Goal: Task Accomplishment & Management: Complete application form

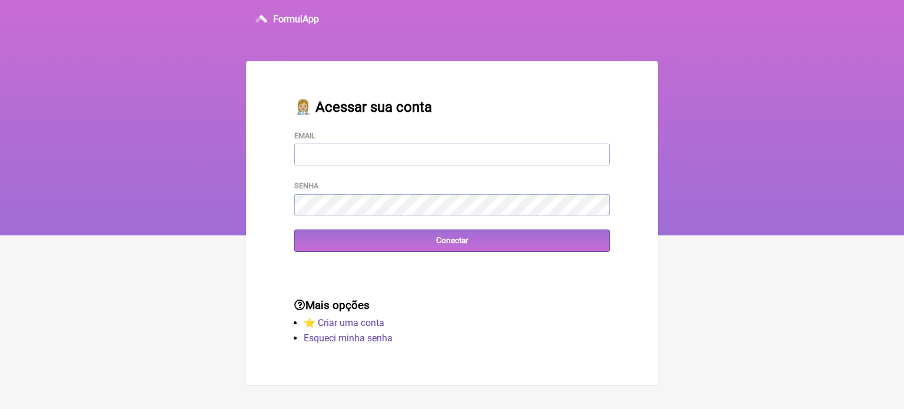
type input "[EMAIL_ADDRESS][DOMAIN_NAME]"
click at [452, 256] on div "👩🏼‍⚕️ Acessar sua conta Email FCAETANORJ@YAHOO.COM.BR Senha Conectar" at bounding box center [452, 175] width 353 height 191
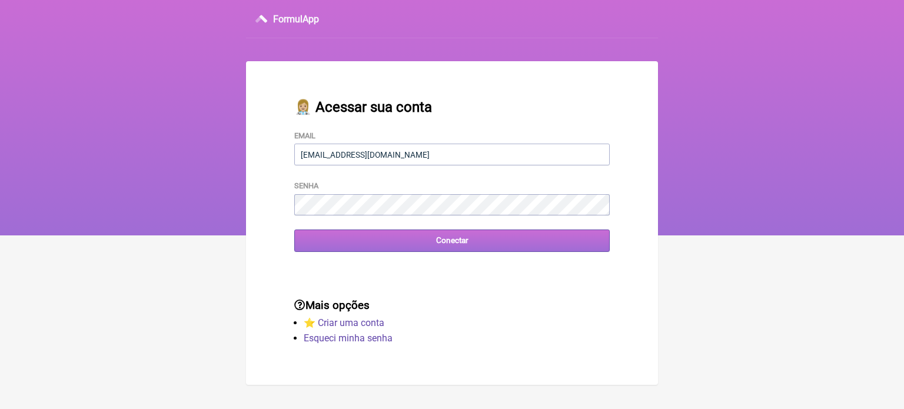
click at [455, 247] on input "Conectar" at bounding box center [452, 241] width 316 height 22
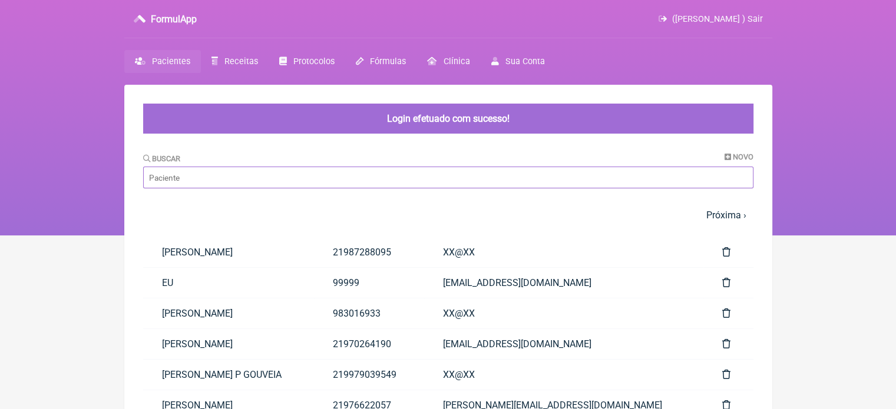
click at [237, 176] on input "Buscar" at bounding box center [448, 178] width 610 height 22
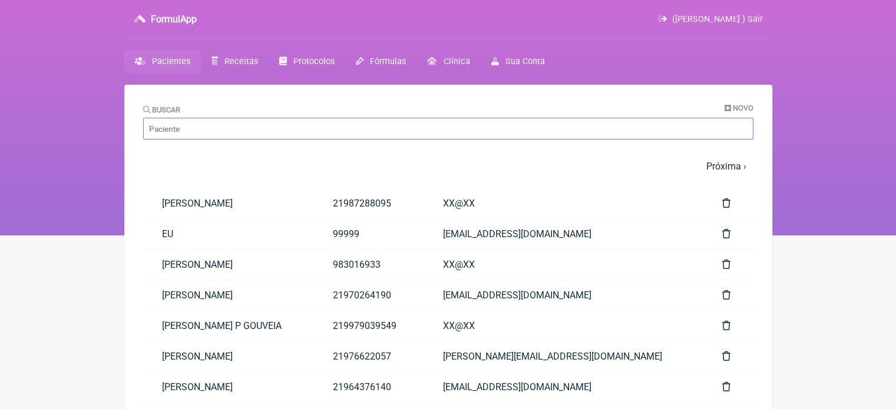
paste input "[PERSON_NAME]"
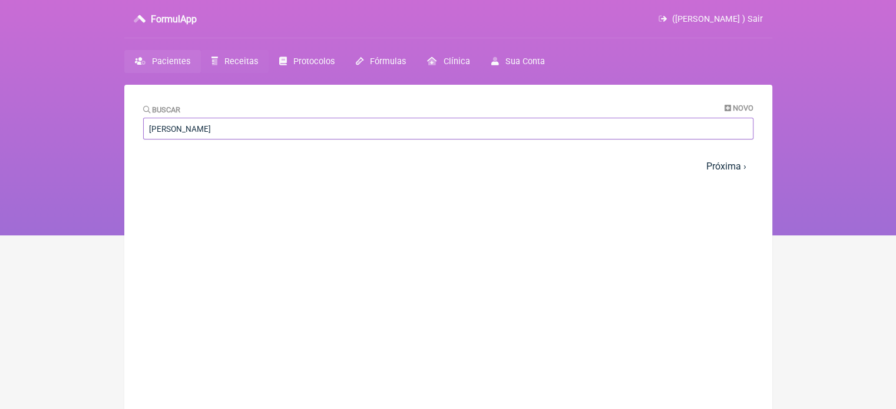
type input "[PERSON_NAME]"
click at [227, 59] on span "Receitas" at bounding box center [241, 62] width 34 height 10
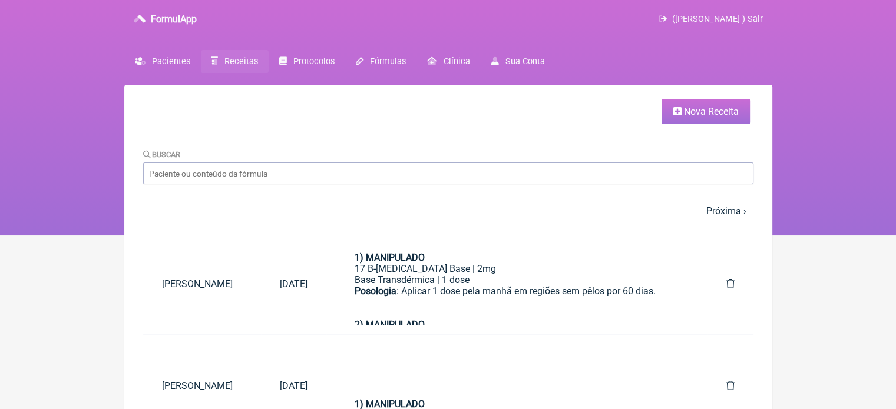
click at [707, 112] on span "Nova Receita" at bounding box center [711, 111] width 55 height 11
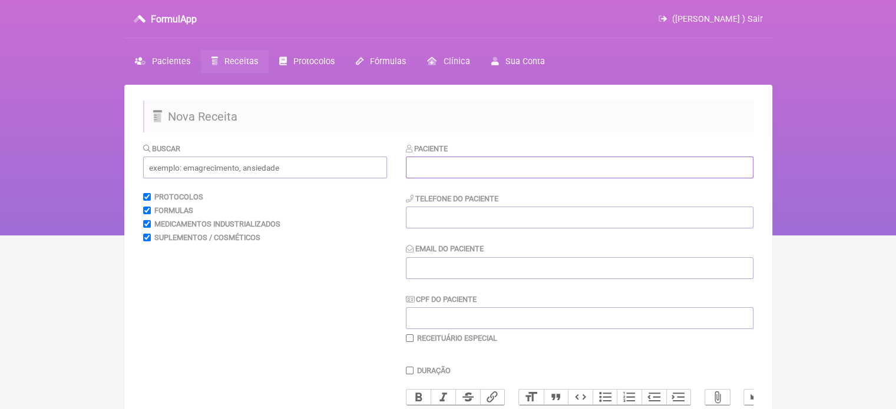
click at [550, 173] on input "text" at bounding box center [579, 168] width 347 height 22
paste input "[PERSON_NAME]"
type input "[PERSON_NAME]"
click at [483, 223] on input "tel" at bounding box center [579, 218] width 347 height 22
type input "21997563705"
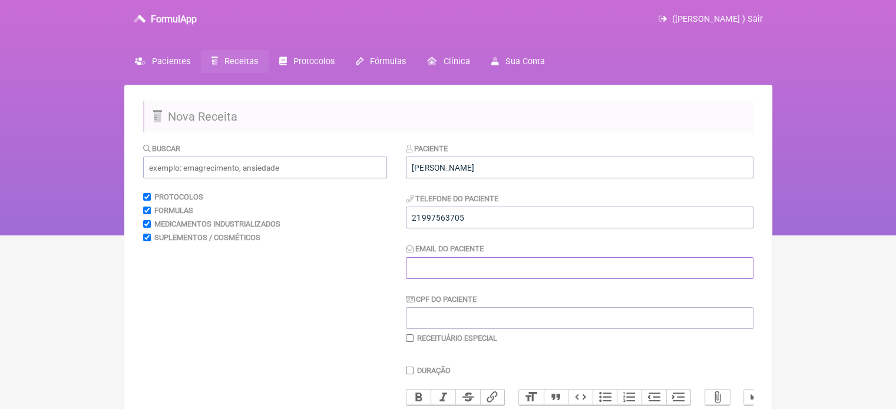
click at [435, 267] on input "Email do Paciente" at bounding box center [579, 268] width 347 height 22
type input "X@X"
click at [281, 173] on input "text" at bounding box center [265, 168] width 244 height 22
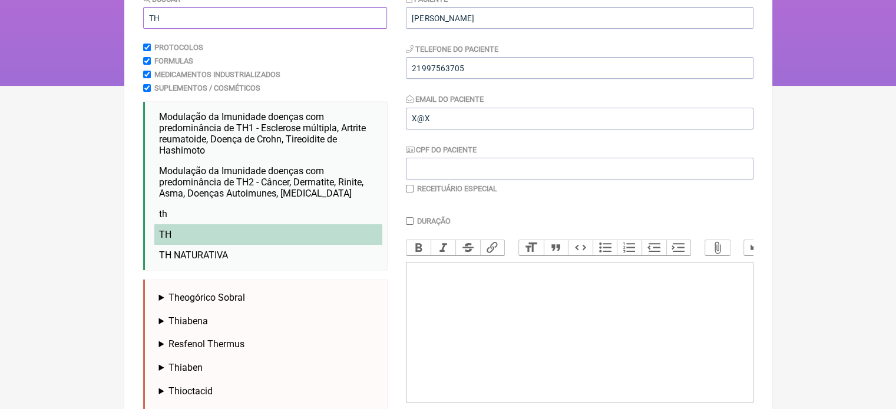
scroll to position [177, 0]
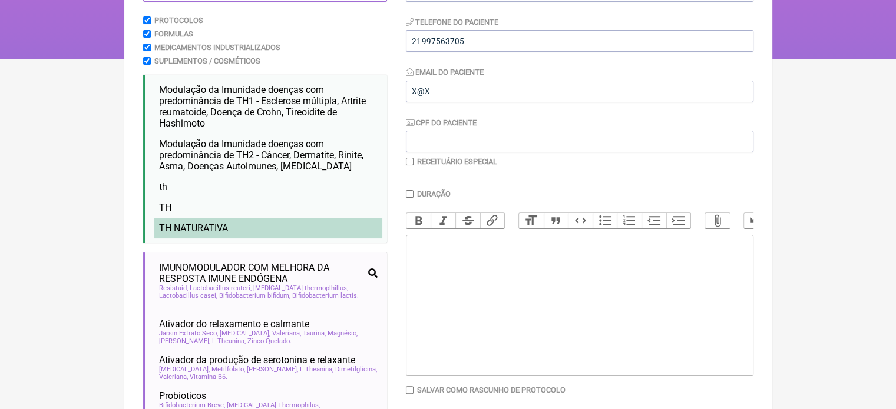
type input "TH"
click at [238, 225] on li "TH NATURATIVA" at bounding box center [268, 228] width 228 height 21
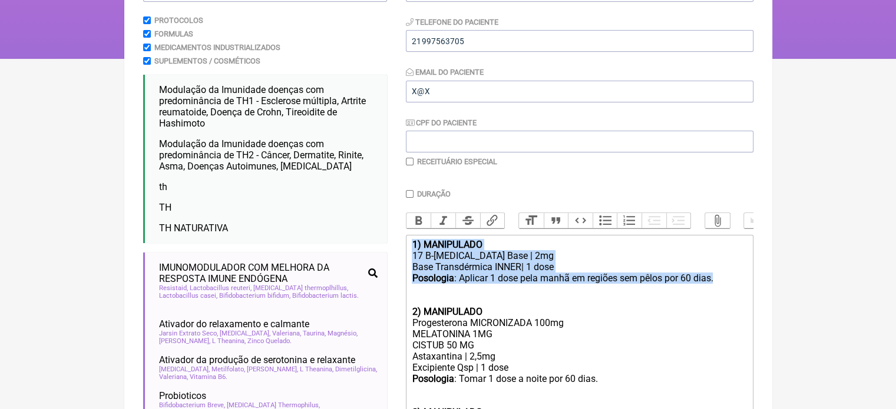
drag, startPoint x: 717, startPoint y: 288, endPoint x: 360, endPoint y: 244, distance: 360.1
click at [360, 244] on form "Buscar TH Protocolos Formulas Medicamentos Industrializados Suplementos / Cosmé…" at bounding box center [448, 335] width 610 height 738
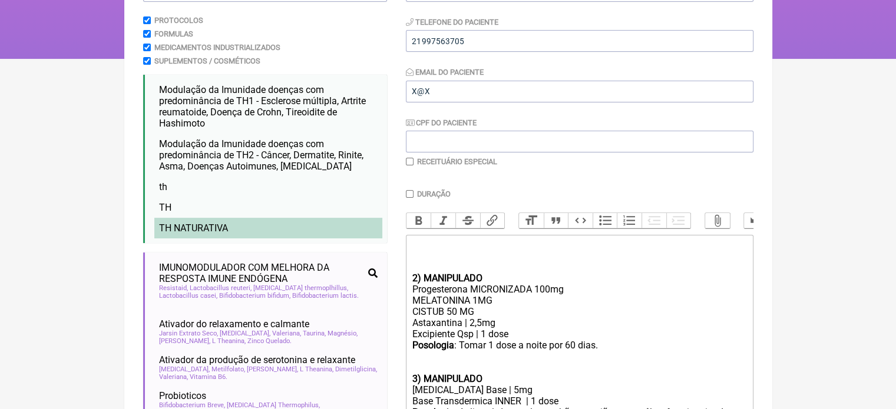
type trix-editor "<div><br><br><br></div><div><strong>2) MANIPULADO</strong></div><div>Progestero…"
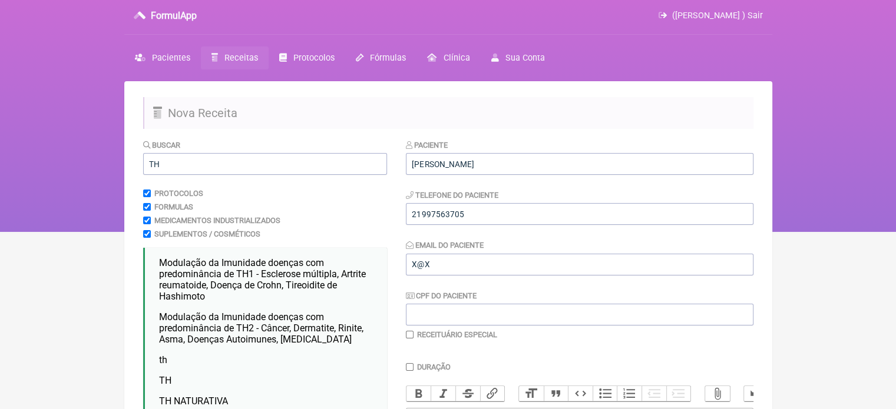
scroll to position [0, 0]
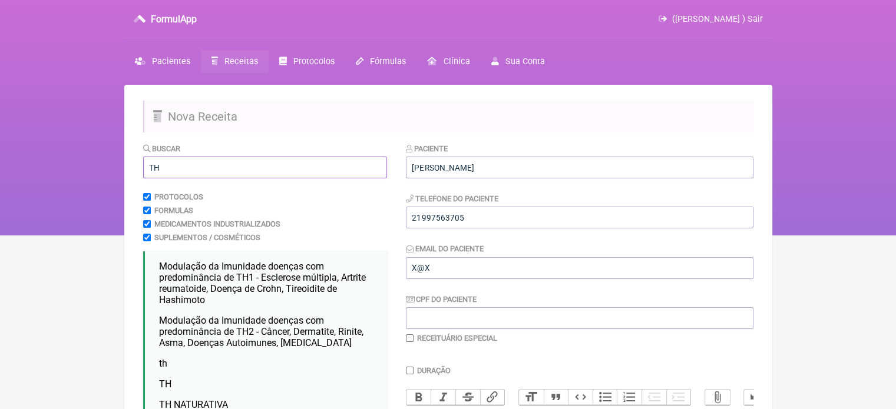
drag, startPoint x: 183, startPoint y: 162, endPoint x: 121, endPoint y: 165, distance: 62.5
click at [121, 165] on div "FormulApp ([PERSON_NAME] ) Sair [GEOGRAPHIC_DATA] Receitas Protocolos Fórmulas …" at bounding box center [448, 118] width 896 height 236
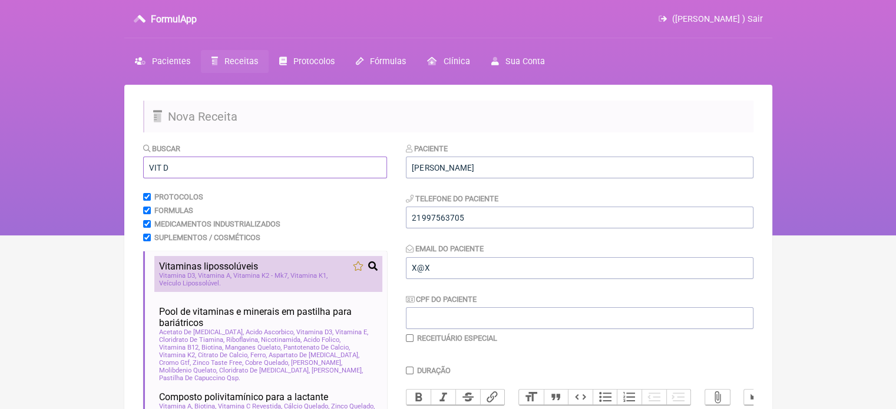
type input "VIT D"
click at [203, 278] on span "Vitamina A" at bounding box center [215, 276] width 34 height 8
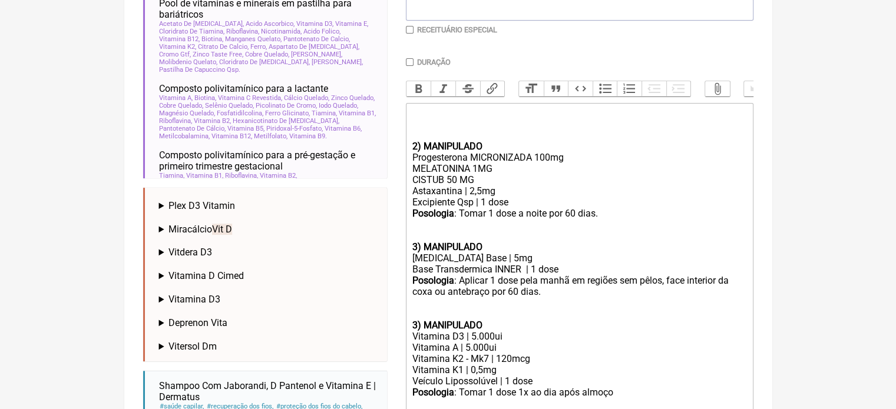
scroll to position [310, 0]
drag, startPoint x: 414, startPoint y: 252, endPoint x: 400, endPoint y: 253, distance: 14.1
click at [400, 253] on form "Buscar VIT D Protocolos Formulas Medicamentos Industrializados Suplementos / Co…" at bounding box center [448, 172] width 610 height 678
drag, startPoint x: 416, startPoint y: 152, endPoint x: 406, endPoint y: 152, distance: 10.0
click at [407, 152] on trix-editor "2) MANIPULADO Progesterona MICRONIZADA 100mg MELATONINA 1MG CISTUB 50 MG Astaxa…" at bounding box center [579, 258] width 347 height 312
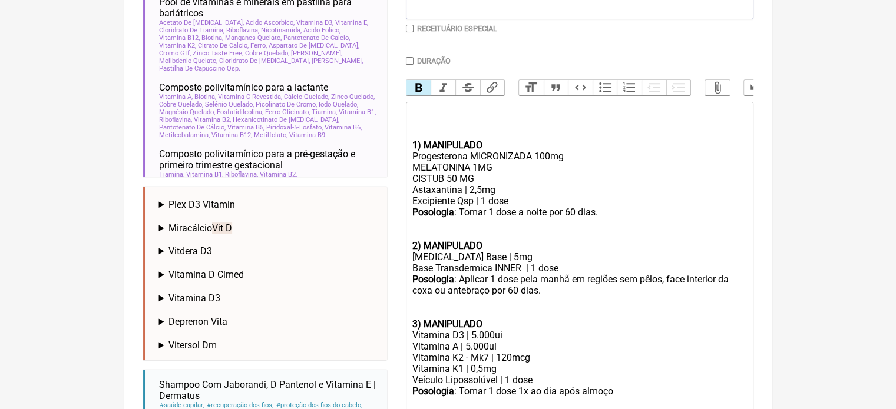
click at [407, 155] on trix-editor "1) MANIPULADO Progesterona MICRONIZADA 100mg MELATONINA 1MG CISTUB 50 MG Astaxa…" at bounding box center [579, 258] width 347 height 312
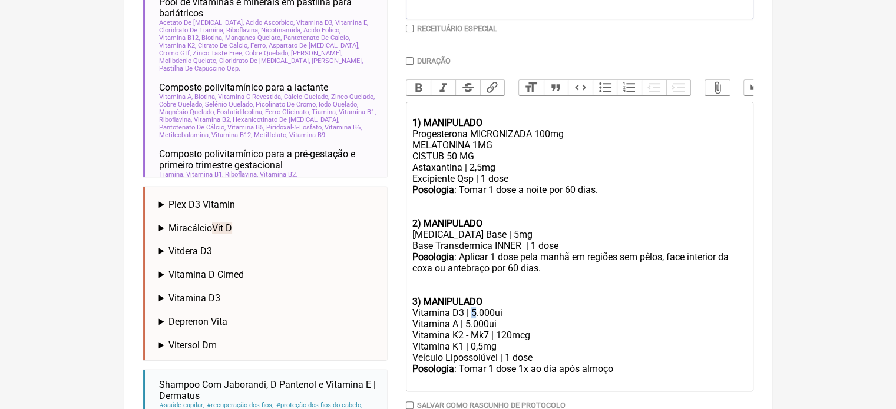
click at [470, 319] on div "Vitamina D3 | 5.000ui" at bounding box center [579, 312] width 334 height 11
click at [466, 330] on div "Vitamina A | 5.000ui" at bounding box center [579, 324] width 334 height 11
type trix-editor "<div><br><strong>1) MANIPULADO</strong></div><div>Progesterona MICRONIZADA 100m…"
click at [407, 28] on input "checkbox" at bounding box center [410, 29] width 8 height 8
checkbox input "true"
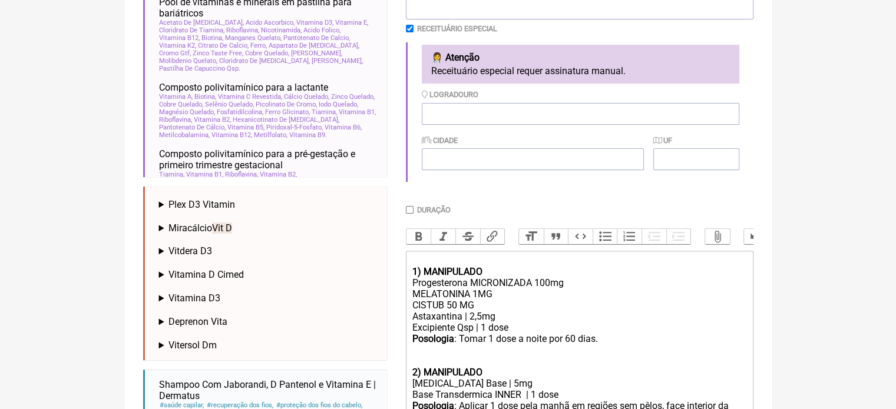
click at [407, 211] on input "Duração" at bounding box center [410, 210] width 8 height 8
checkbox input "true"
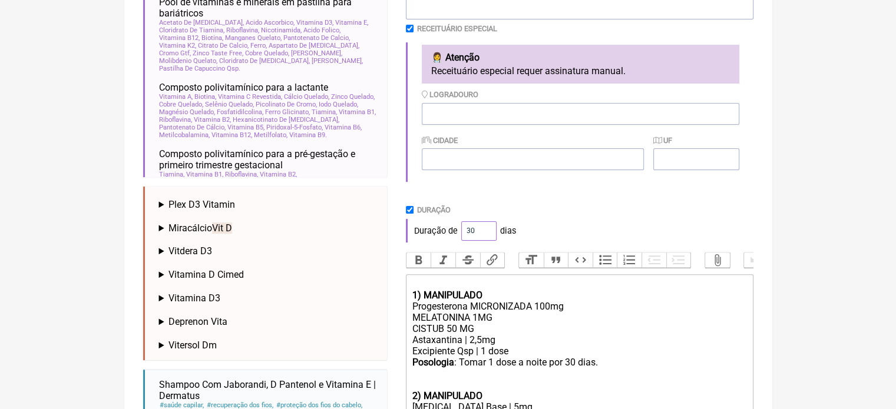
drag, startPoint x: 473, startPoint y: 232, endPoint x: 420, endPoint y: 216, distance: 55.3
click at [436, 232] on div "Duração de 30 dias" at bounding box center [579, 231] width 347 height 24
type input "60"
drag, startPoint x: 558, startPoint y: 218, endPoint x: 560, endPoint y: 223, distance: 6.1
click at [559, 218] on div "Duração Duração de 60 dias" at bounding box center [579, 223] width 347 height 37
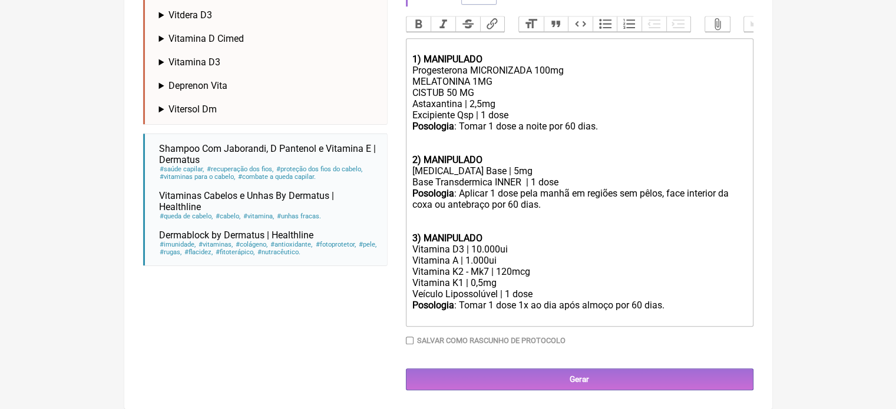
scroll to position [559, 0]
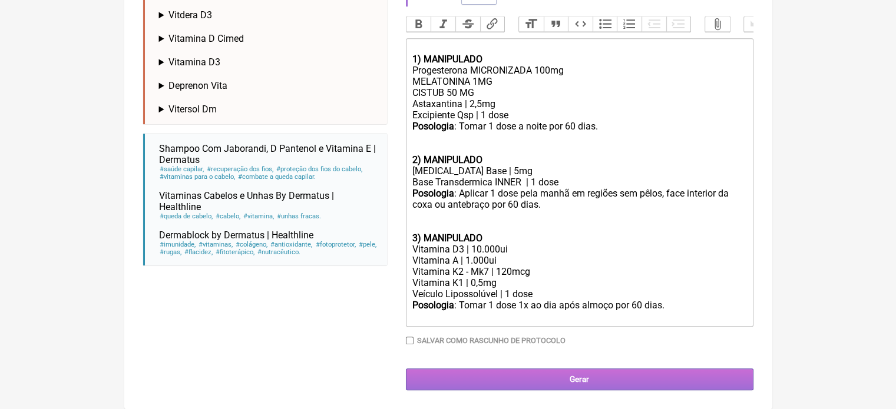
click at [565, 381] on input "Gerar" at bounding box center [579, 380] width 347 height 22
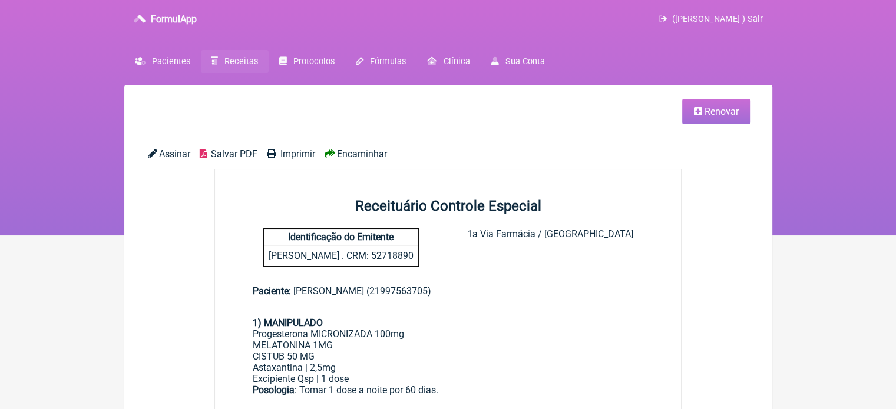
click at [300, 152] on span "Imprimir" at bounding box center [297, 153] width 35 height 11
click at [230, 63] on span "Receitas" at bounding box center [241, 62] width 34 height 10
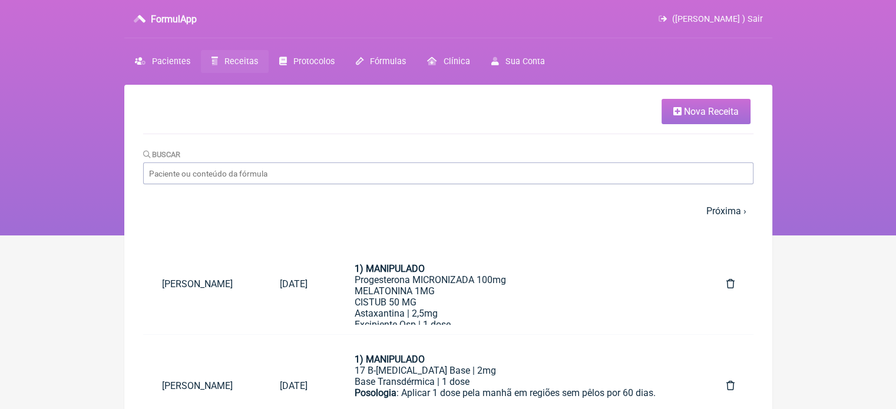
click at [676, 113] on icon at bounding box center [677, 111] width 8 height 9
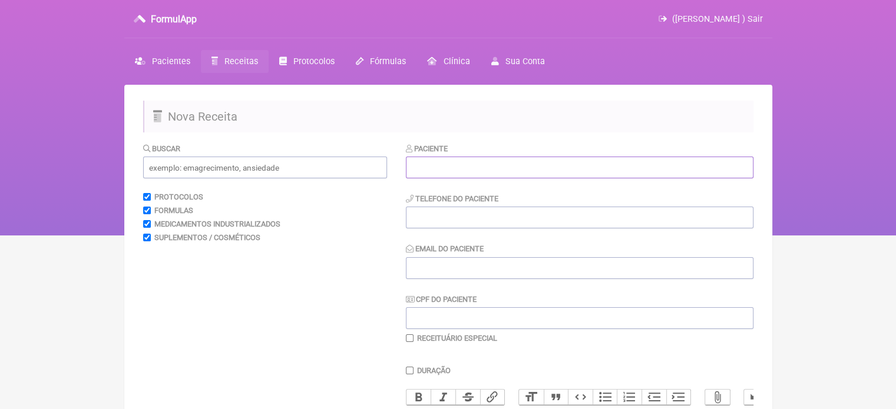
click at [476, 171] on input "text" at bounding box center [579, 168] width 347 height 22
paste input "ELIANE NUNES DAS FLORES CAMPOS"
type input "ELIANE NUNES DAS FLORES CAMPOS"
click at [462, 218] on input "tel" at bounding box center [579, 218] width 347 height 22
type input "21"
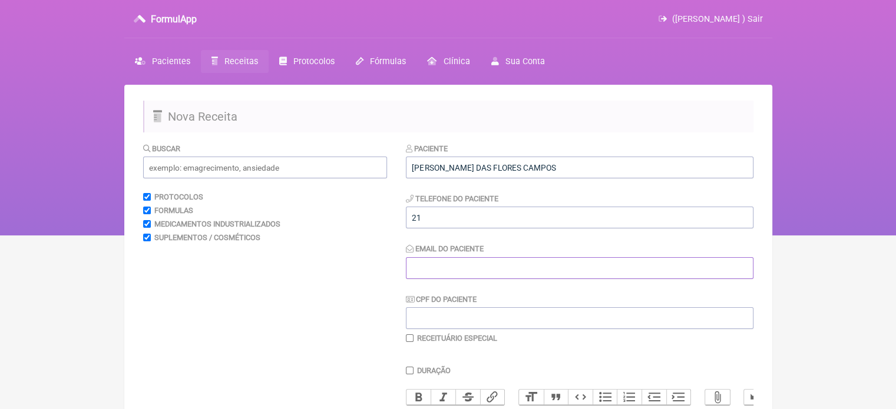
click at [423, 269] on input "Email do Paciente" at bounding box center [579, 268] width 347 height 22
type input "X@X"
click at [266, 167] on input "text" at bounding box center [265, 168] width 244 height 22
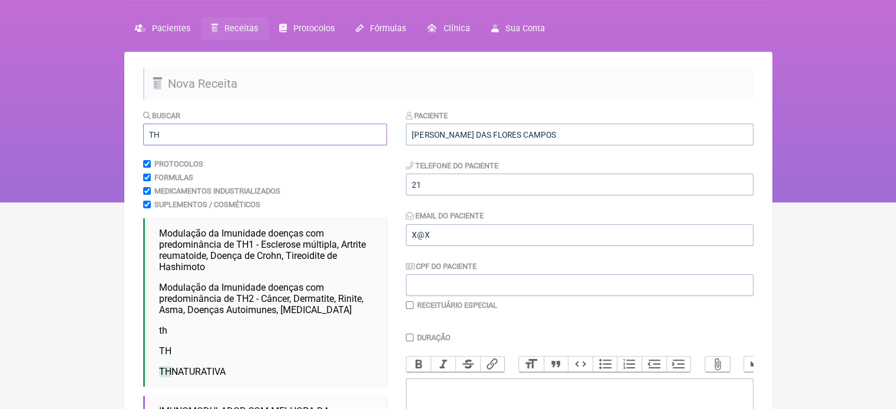
scroll to position [118, 0]
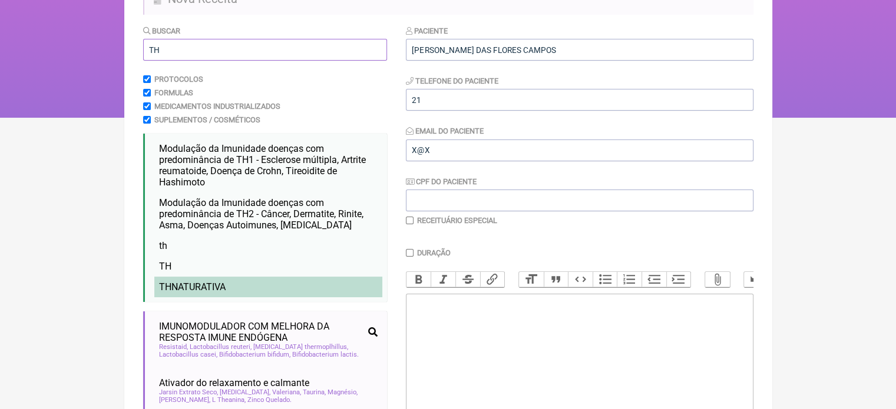
type input "TH"
click at [225, 290] on span "TH NATURATIVA" at bounding box center [192, 286] width 67 height 11
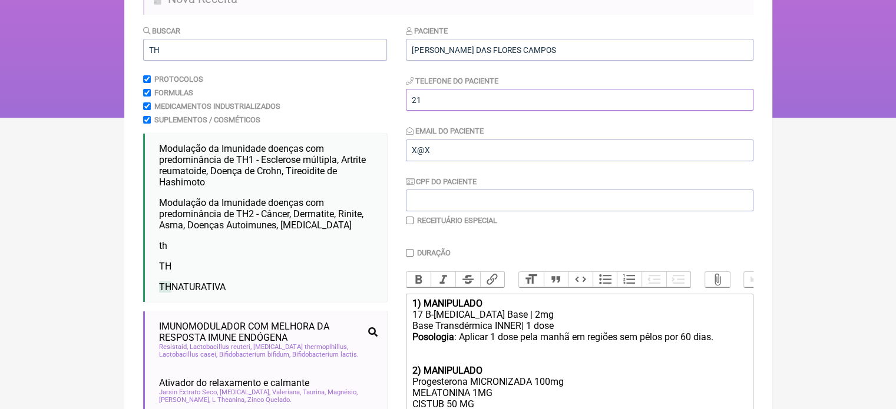
click at [448, 98] on input "21" at bounding box center [579, 100] width 347 height 22
click at [439, 98] on input "21964694797" at bounding box center [579, 100] width 347 height 22
click at [443, 100] on input "21964694797" at bounding box center [579, 100] width 347 height 22
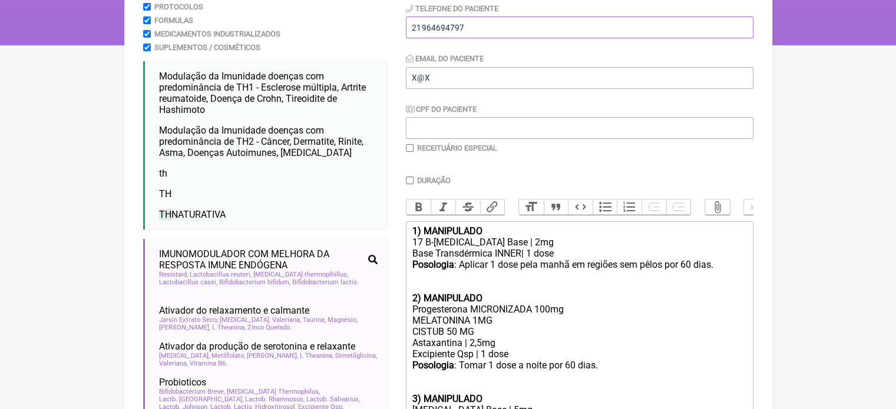
scroll to position [177, 0]
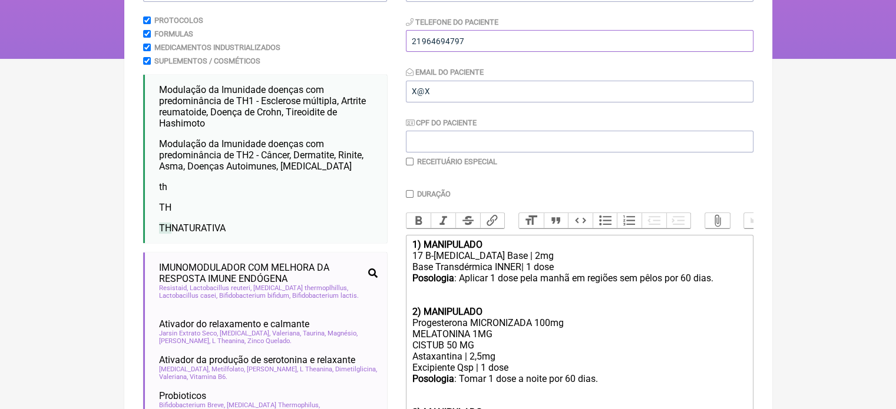
type input "21964694797"
click at [407, 161] on input "checkbox" at bounding box center [410, 162] width 8 height 8
checkbox input "true"
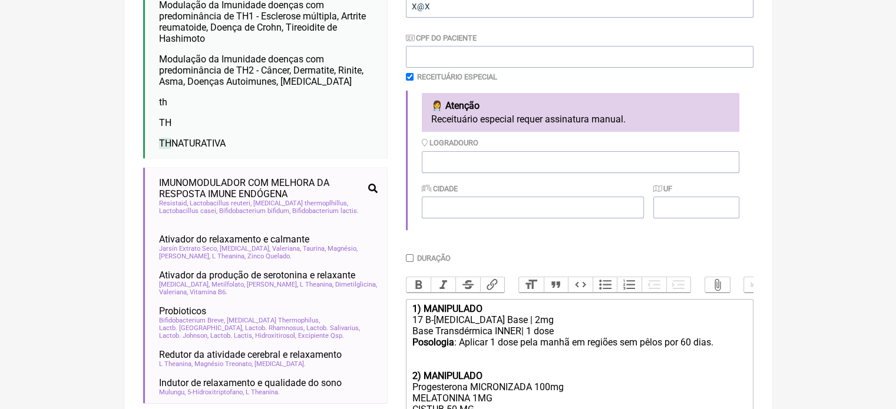
scroll to position [501, 0]
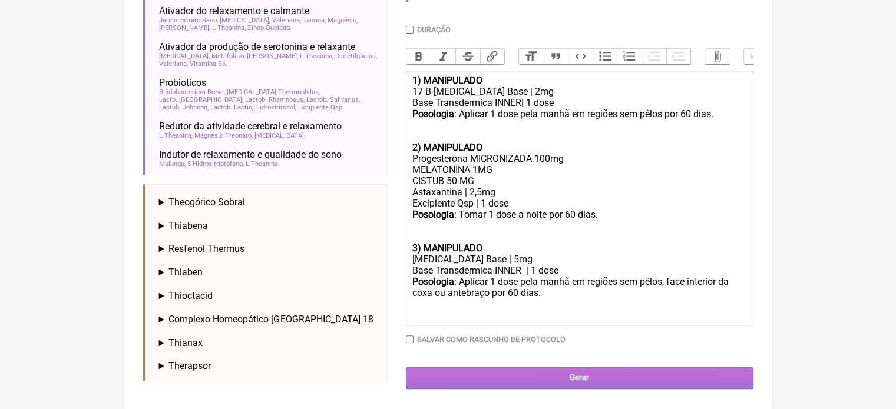
click at [588, 383] on input "Gerar" at bounding box center [579, 378] width 347 height 22
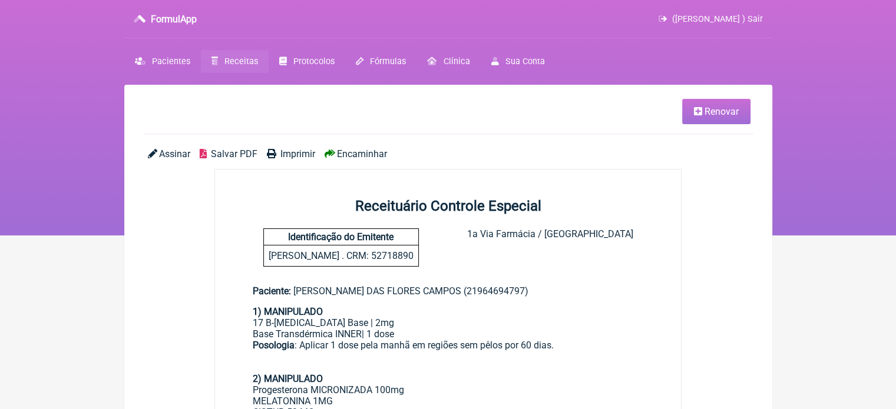
click at [283, 156] on span "Imprimir" at bounding box center [297, 153] width 35 height 11
